Goal: Check status: Check status

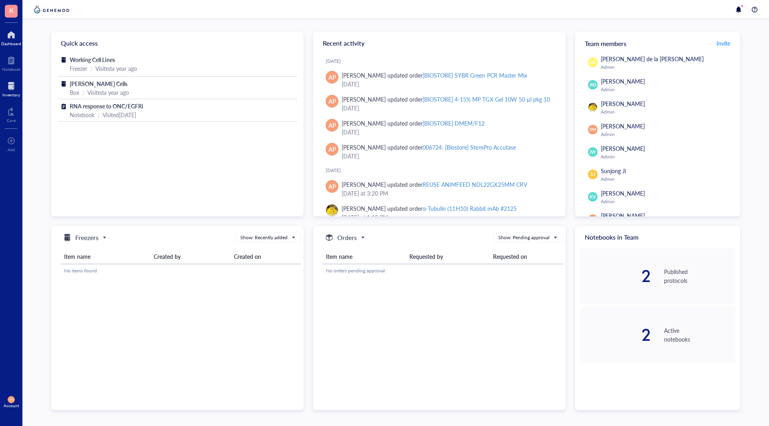
click at [6, 92] on div "Inventory" at bounding box center [11, 94] width 18 height 5
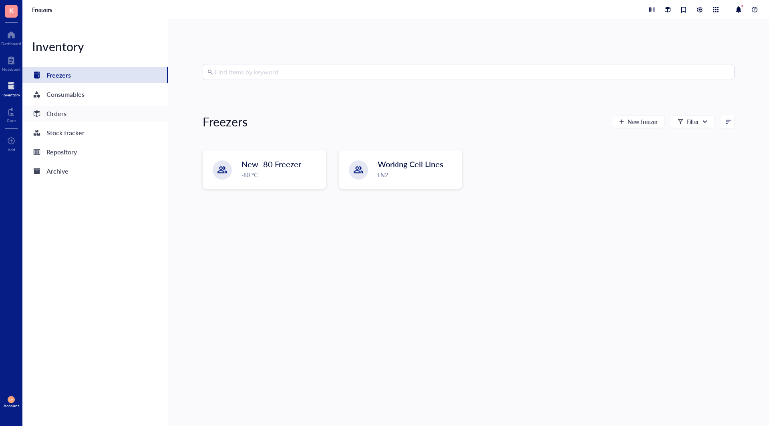
click at [59, 116] on div "Orders" at bounding box center [56, 113] width 20 height 11
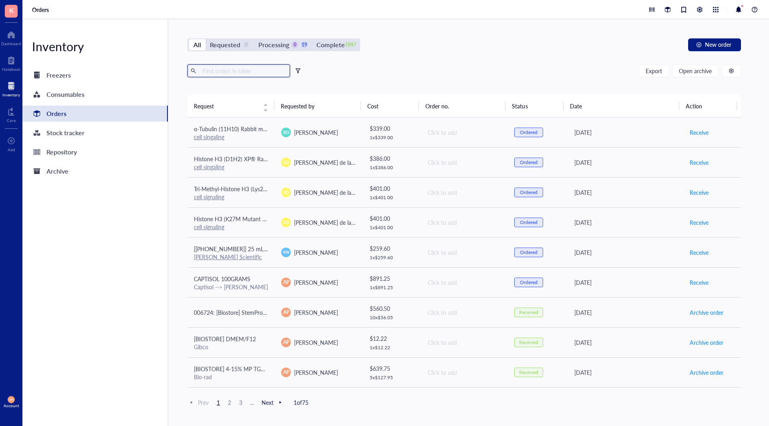
click at [222, 70] on input "text" at bounding box center [242, 71] width 87 height 12
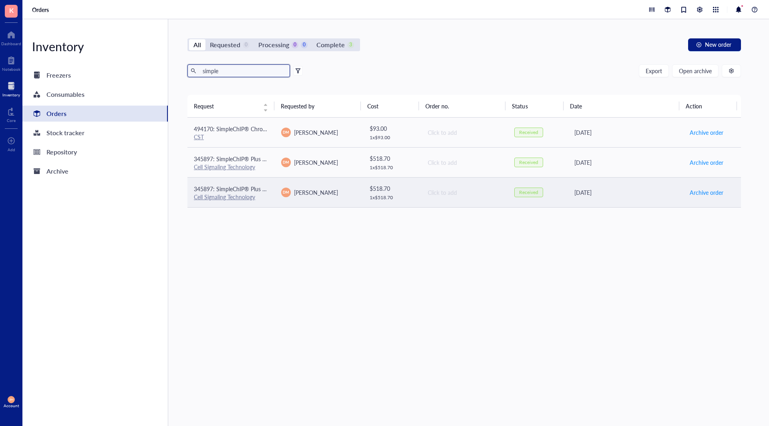
type input "simple"
click at [270, 195] on td "345897: SimpleChIP® Plus Sonication Chromatin IP Kit Cell Signaling Technology" at bounding box center [230, 192] width 87 height 30
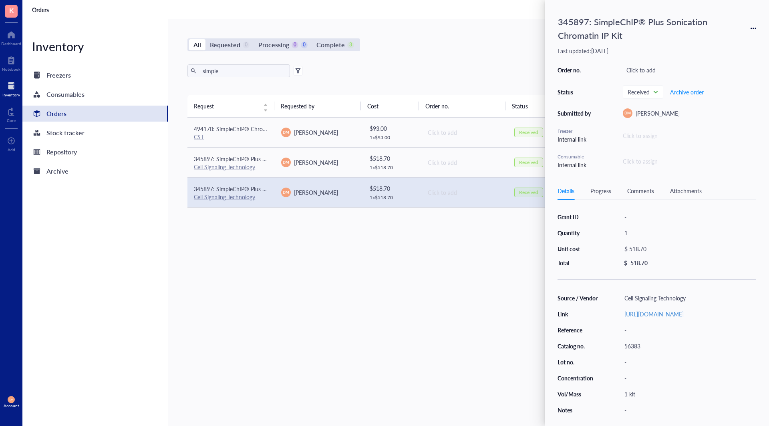
click at [337, 400] on div "All Requested 0 Processing 0 0 Complete 3 New order simple Export Open archive …" at bounding box center [464, 222] width 592 height 407
